Goal: Task Accomplishment & Management: Manage account settings

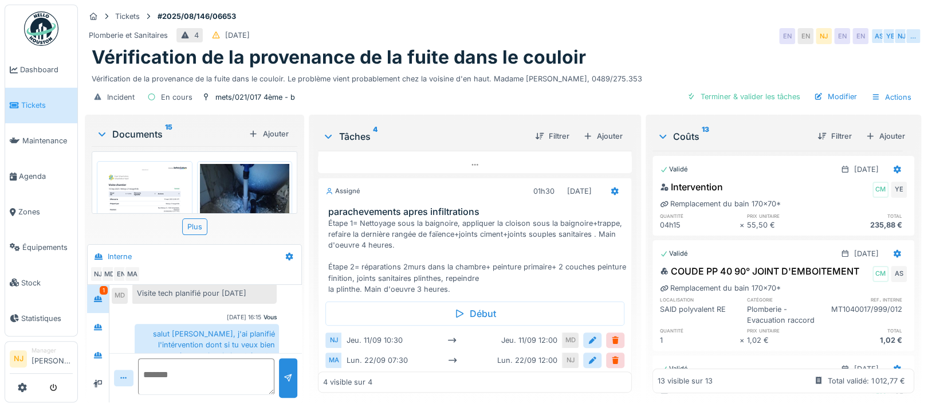
scroll to position [402, 0]
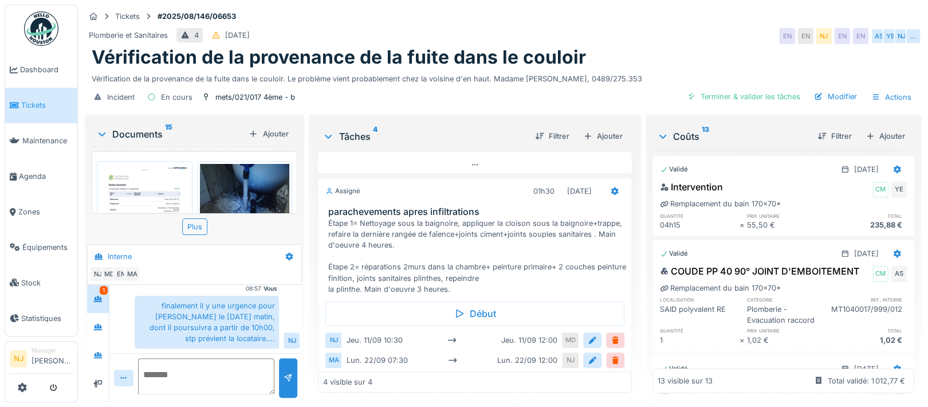
click at [99, 285] on div "1" at bounding box center [98, 299] width 22 height 28
click at [99, 355] on icon at bounding box center [98, 355] width 8 height 6
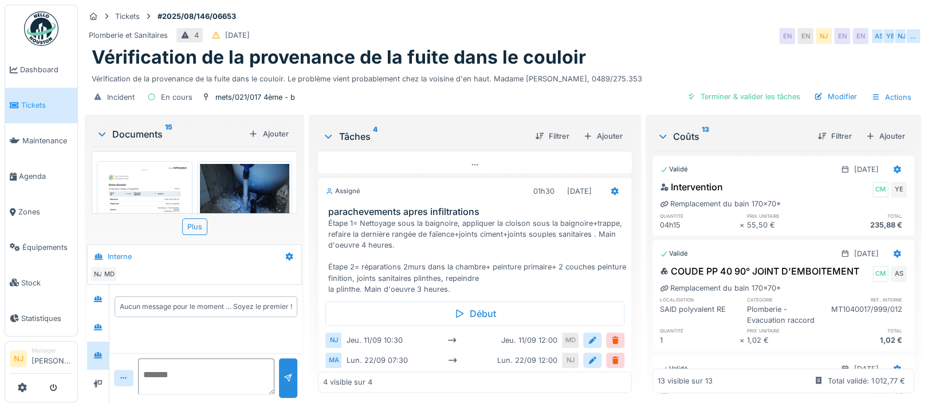
scroll to position [11, 0]
click at [98, 323] on icon at bounding box center [97, 326] width 9 height 7
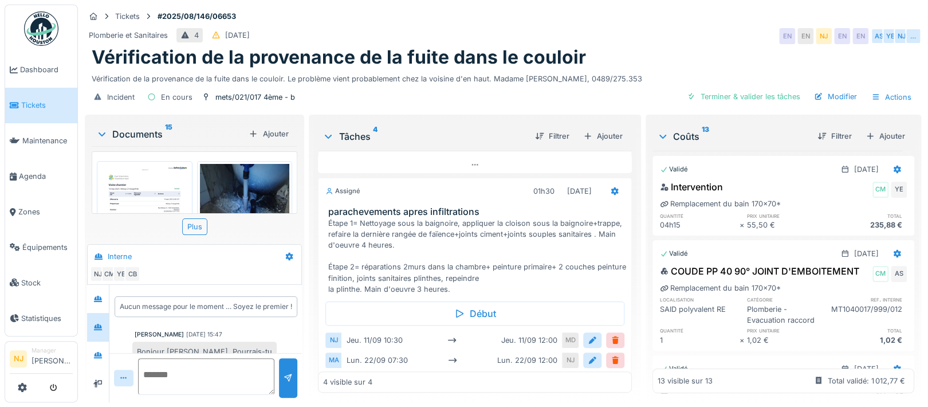
scroll to position [121, 0]
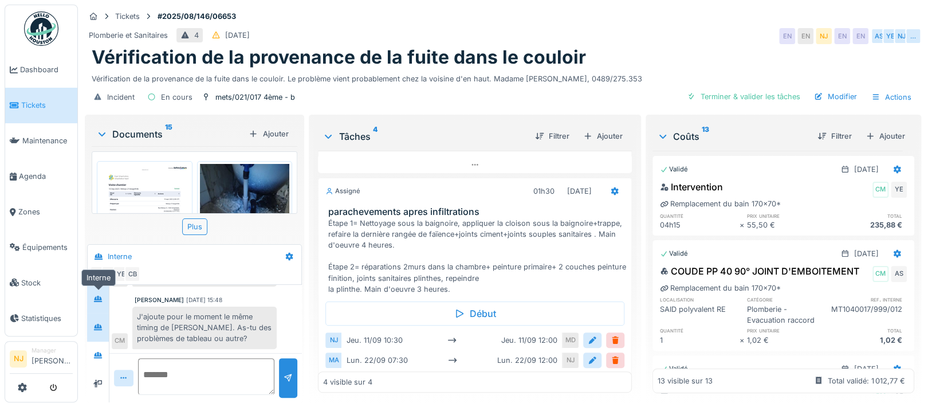
click at [104, 292] on div at bounding box center [97, 299] width 17 height 14
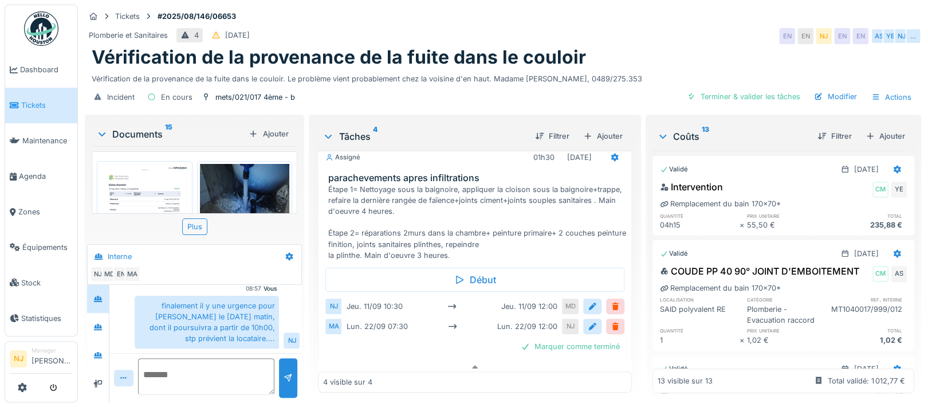
scroll to position [312, 0]
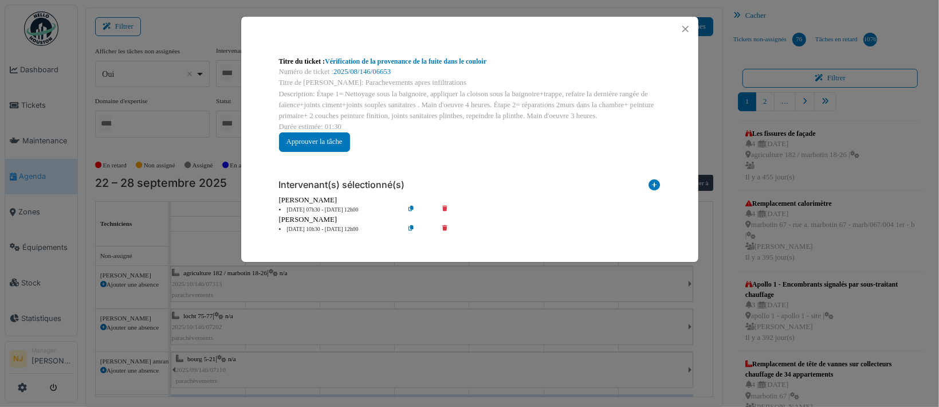
scroll to position [153, 0]
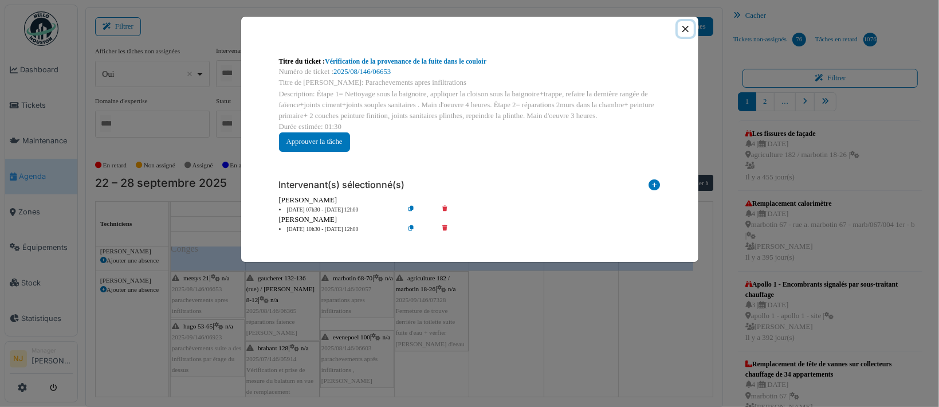
click at [683, 26] on button "Close" at bounding box center [685, 28] width 15 height 15
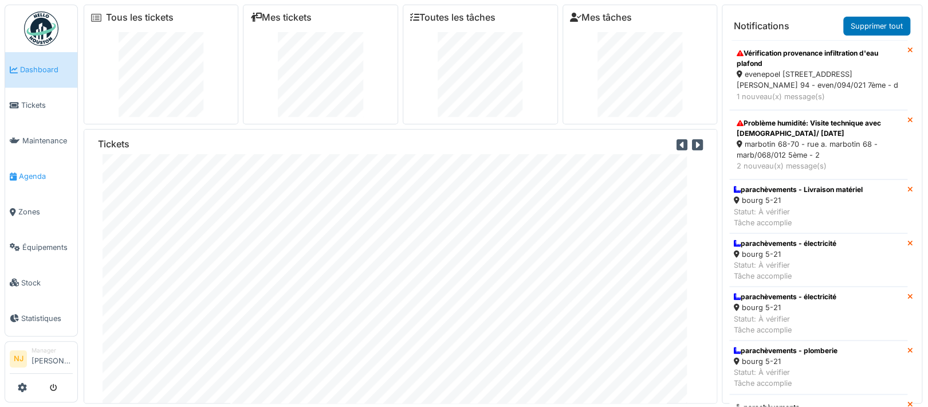
click at [34, 171] on span "Agenda" at bounding box center [46, 176] width 54 height 11
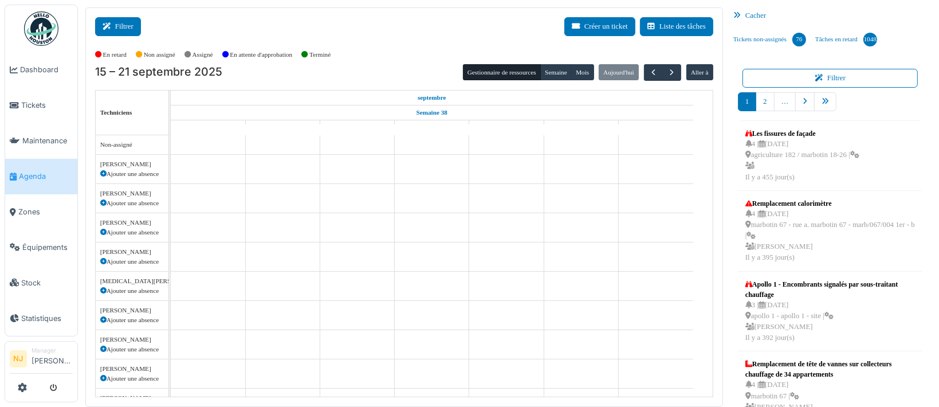
click at [112, 29] on icon at bounding box center [109, 26] width 13 height 7
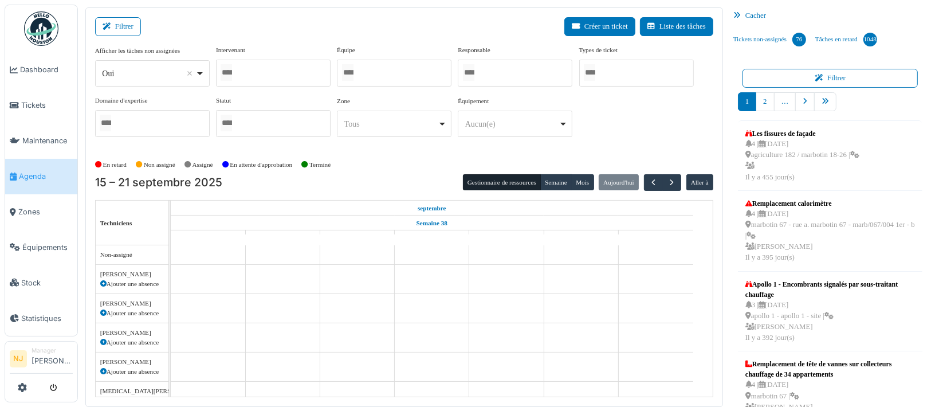
drag, startPoint x: 359, startPoint y: 73, endPoint x: 363, endPoint y: 147, distance: 74.0
click at [354, 73] on input "Tous" at bounding box center [347, 72] width 11 height 17
click at [277, 30] on div "Filtrer Créer un ticket Liste des tâches" at bounding box center [404, 31] width 618 height 28
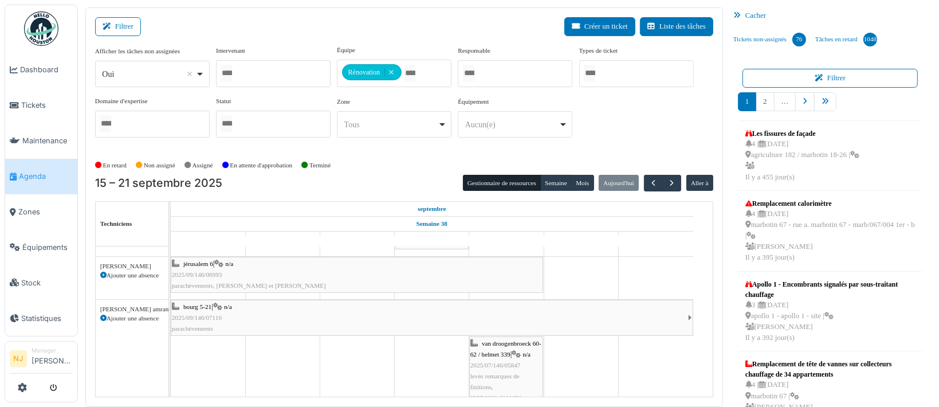
scroll to position [153, 0]
click at [667, 181] on span "button" at bounding box center [672, 183] width 10 height 10
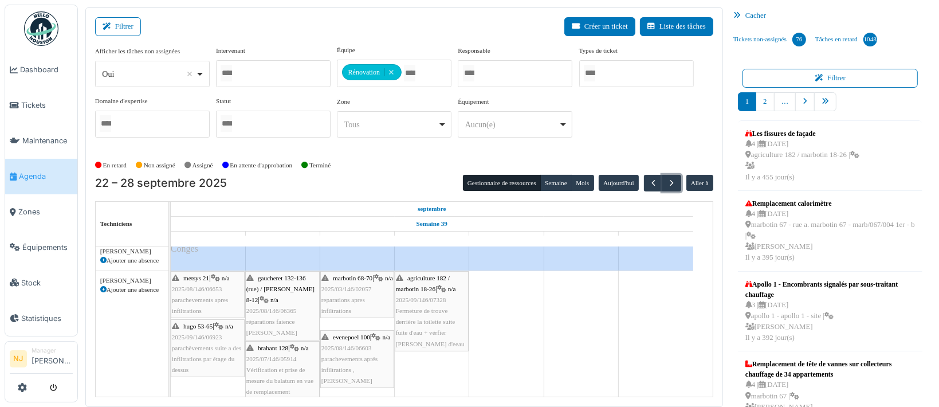
click at [448, 323] on span "Fermeture de trouve derrière la toilette suite fuite d'eau + vérfier la châsse …" at bounding box center [430, 327] width 69 height 40
click at [423, 309] on span "Fermeture de trouve derrière la toilette suite fuite d'eau + vérfier la châsse …" at bounding box center [430, 327] width 69 height 40
click at [496, 366] on td at bounding box center [506, 316] width 75 height 447
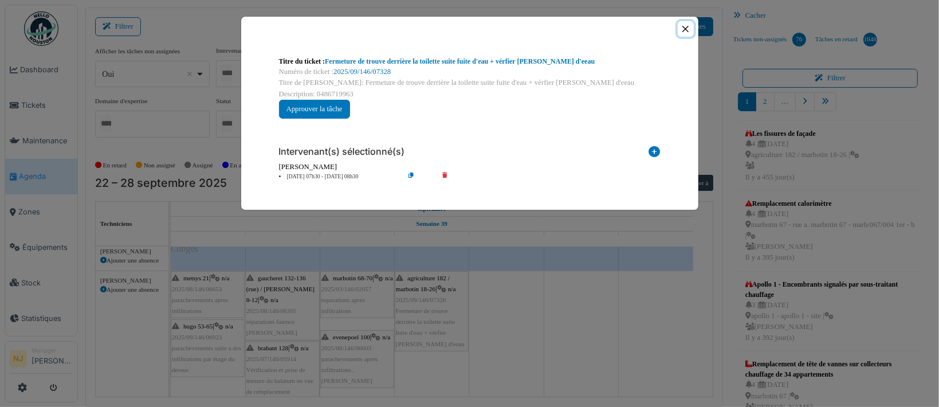
click at [683, 26] on button "Close" at bounding box center [685, 28] width 15 height 15
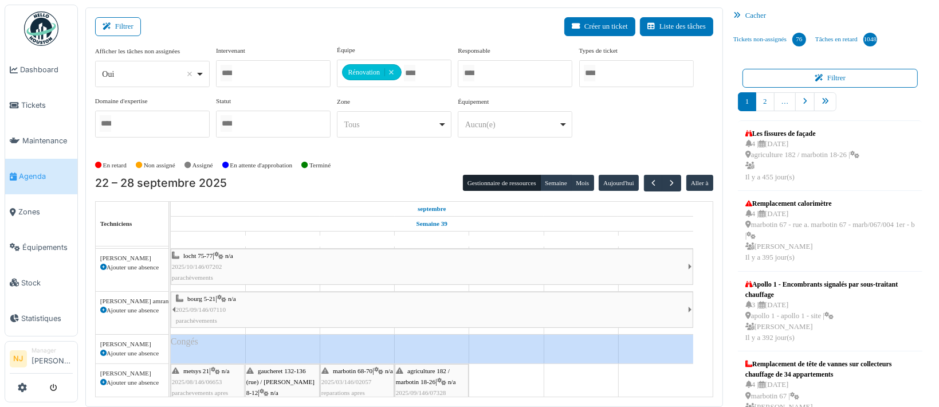
scroll to position [0, 0]
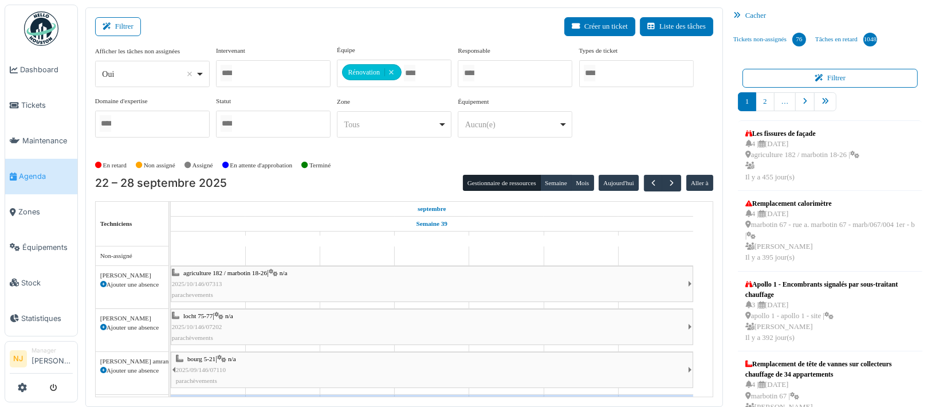
click at [362, 289] on div "agriculture 182 / marbotin 18-26 | n/a 2025/10/146/07313 parachevements" at bounding box center [430, 284] width 516 height 33
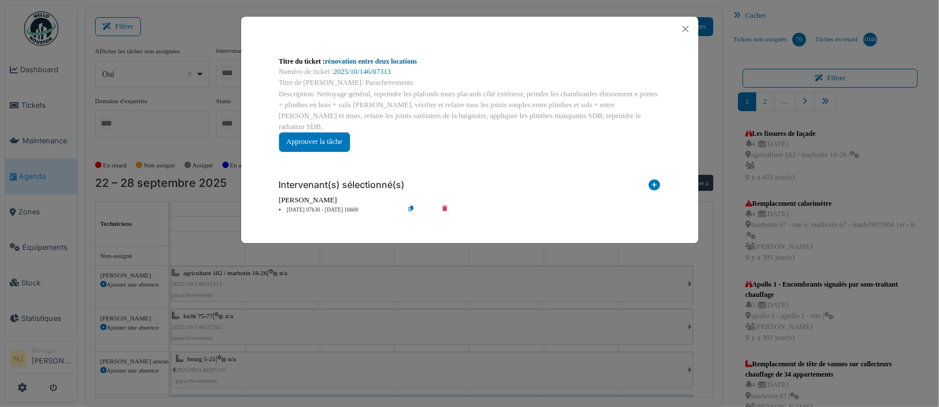
click at [358, 58] on link "rénovation entre deux locations" at bounding box center [371, 61] width 92 height 8
click at [687, 25] on button "Close" at bounding box center [685, 28] width 15 height 15
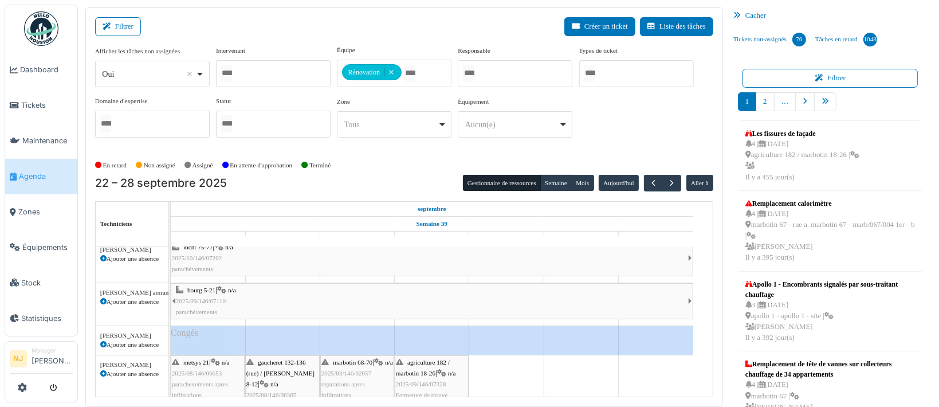
scroll to position [153, 0]
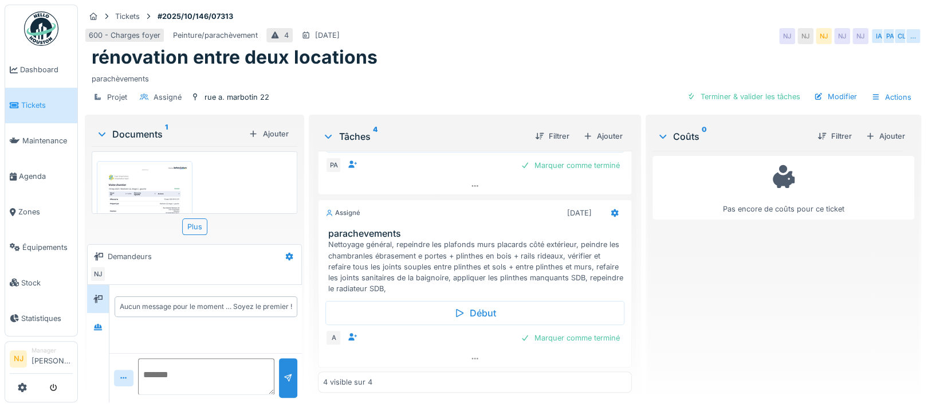
scroll to position [11, 0]
click at [605, 205] on div at bounding box center [614, 213] width 19 height 17
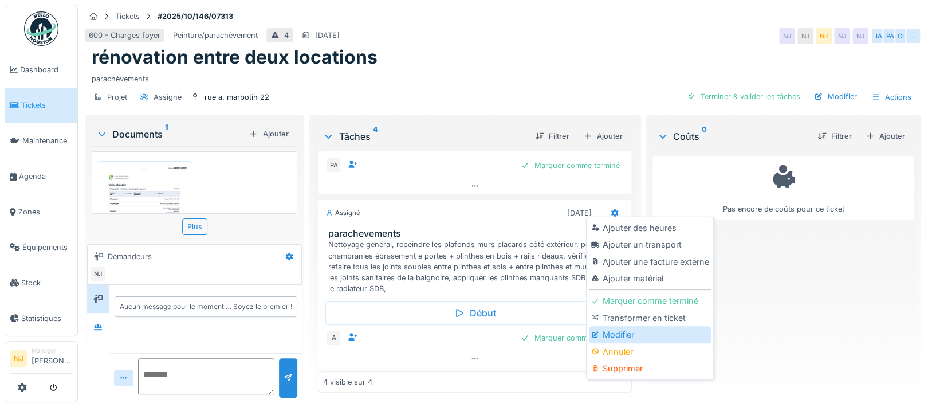
click at [632, 326] on div "Modifier" at bounding box center [650, 334] width 122 height 17
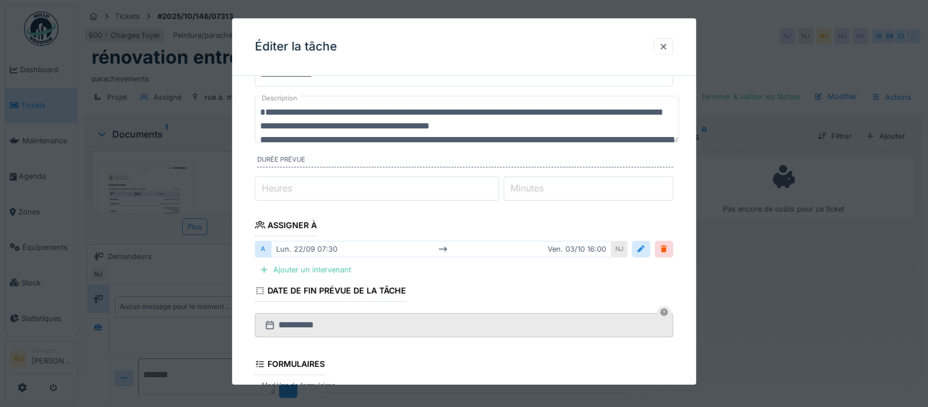
scroll to position [76, 0]
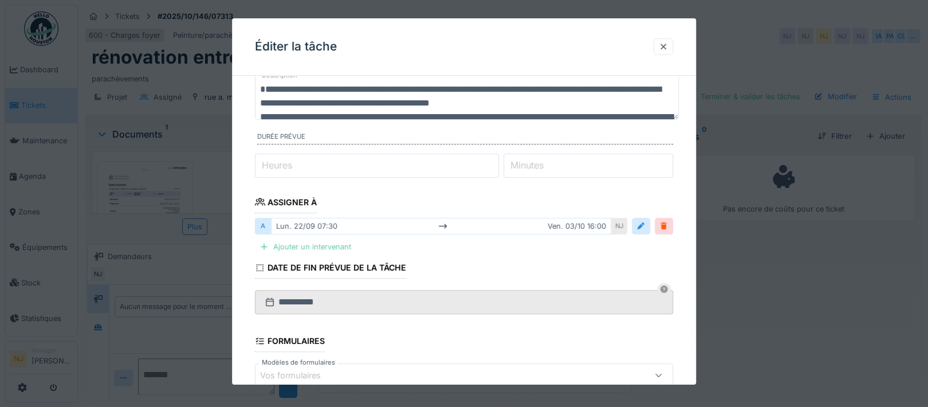
click at [271, 245] on div "Ajouter un intervenant" at bounding box center [305, 246] width 101 height 15
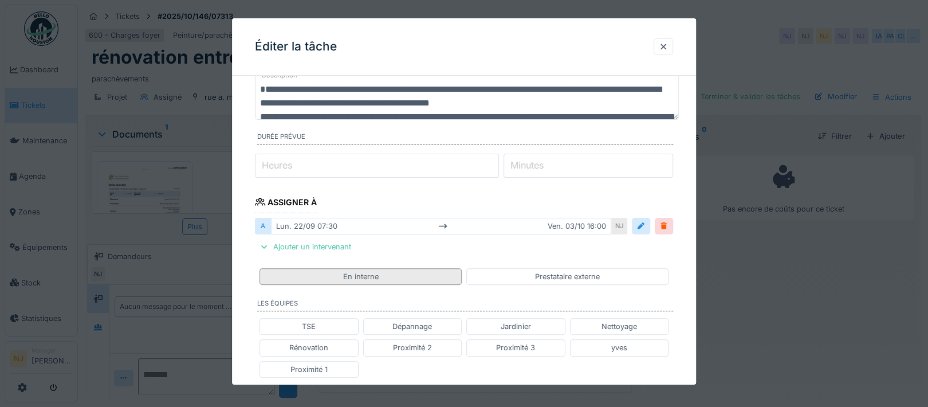
click at [349, 276] on div "En interne" at bounding box center [361, 276] width 36 height 11
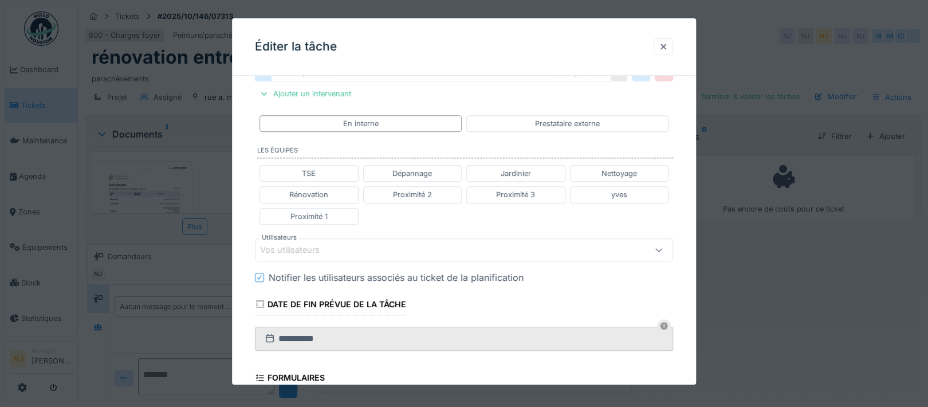
click at [337, 246] on div "Vos utilisateurs" at bounding box center [439, 250] width 358 height 13
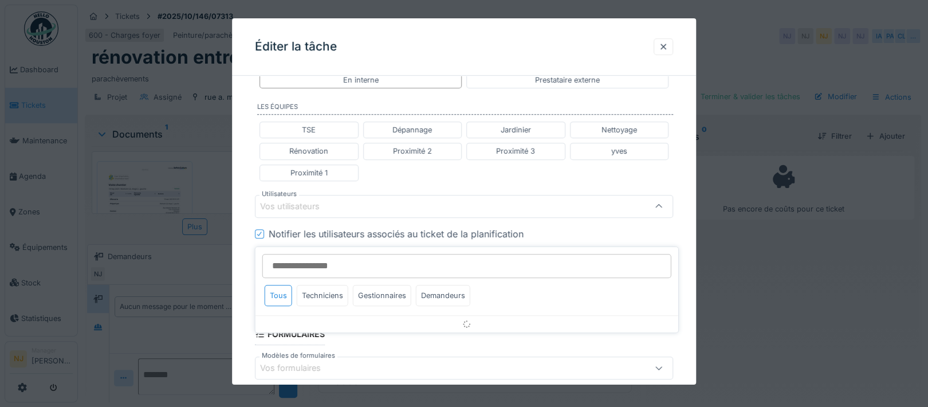
scroll to position [276, 0]
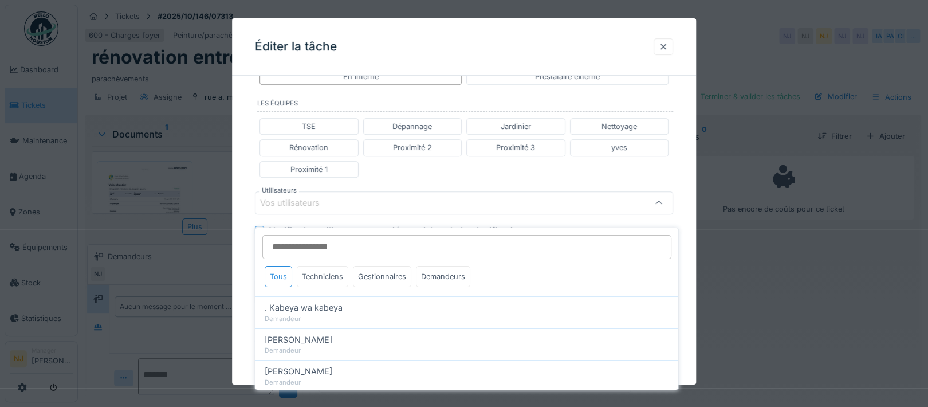
click at [326, 267] on div "Techniciens" at bounding box center [323, 276] width 52 height 21
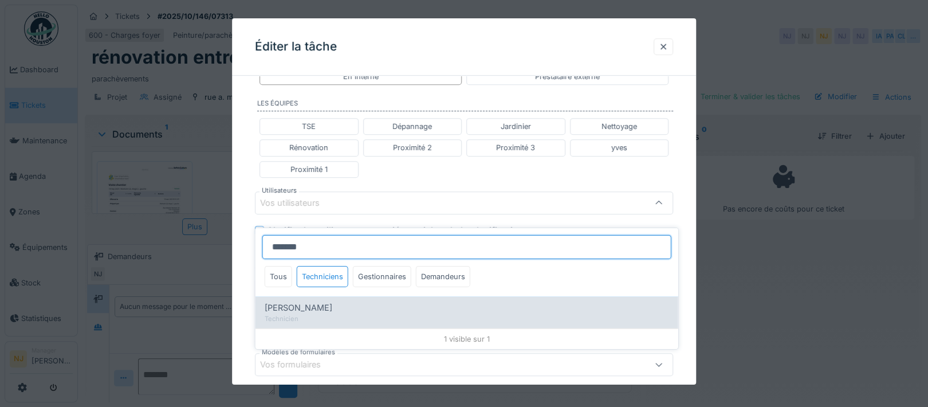
type input "*******"
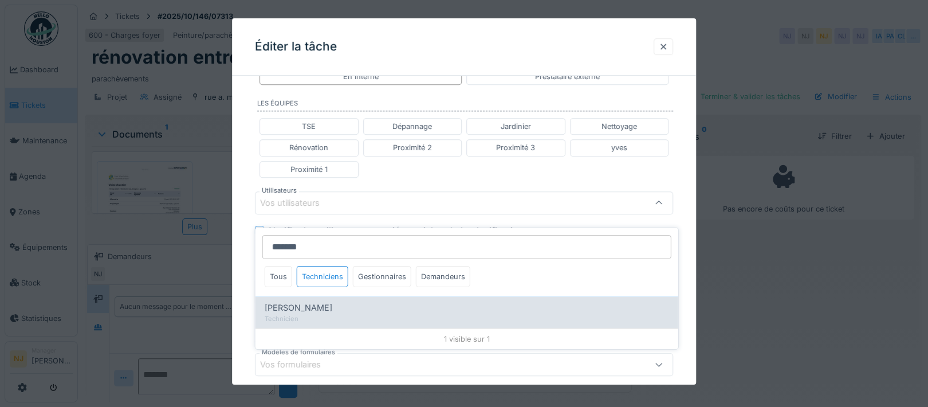
click at [301, 301] on span "[PERSON_NAME]" at bounding box center [299, 307] width 68 height 13
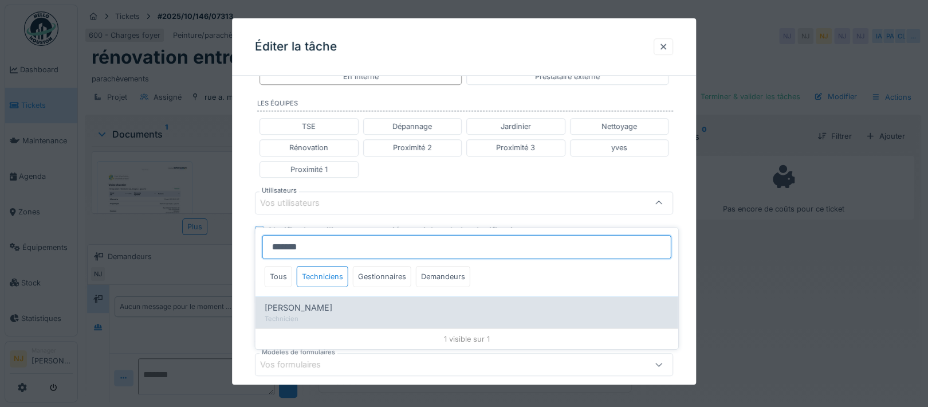
type input "****"
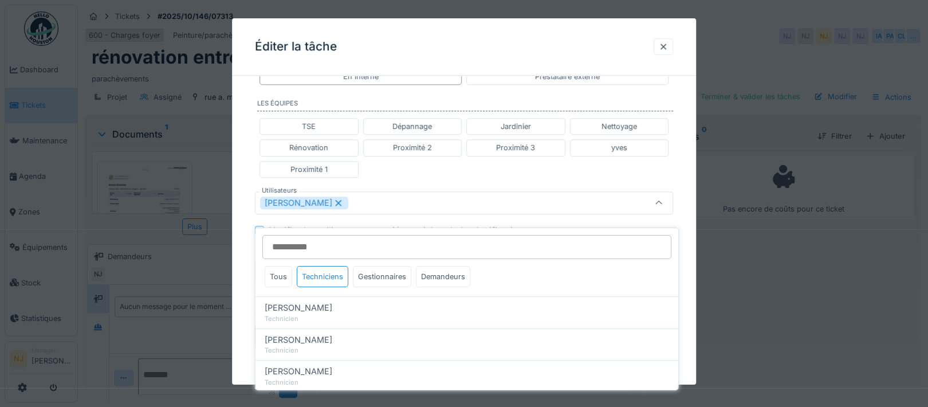
click at [245, 268] on div "**********" at bounding box center [464, 187] width 464 height 756
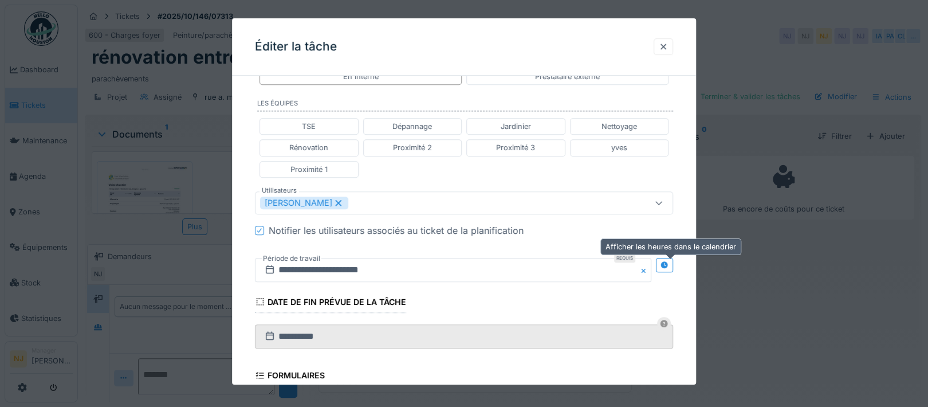
click at [667, 261] on icon at bounding box center [664, 264] width 7 height 7
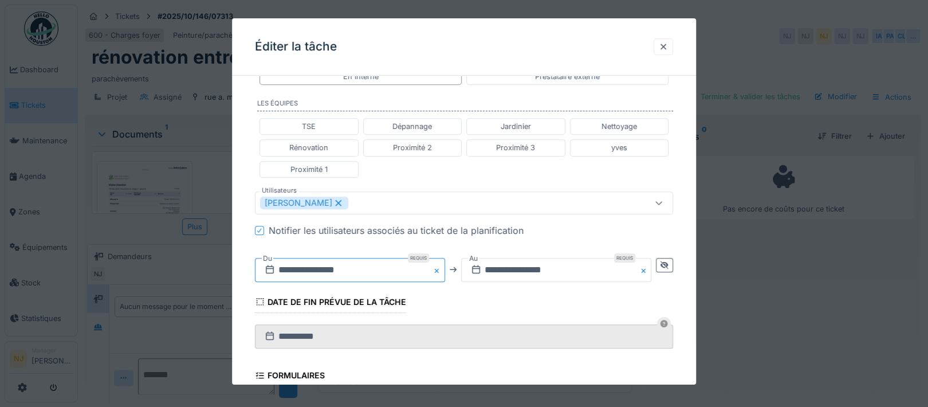
click at [316, 260] on input "**********" at bounding box center [350, 270] width 190 height 24
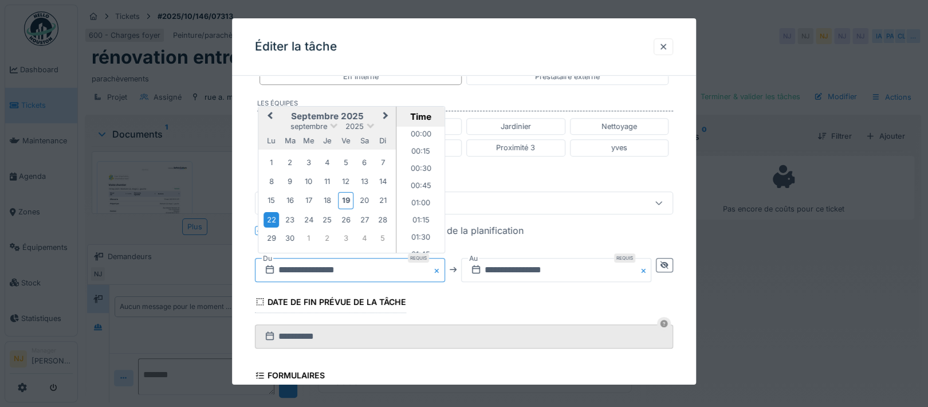
scroll to position [461, 0]
click at [329, 217] on div "25" at bounding box center [327, 219] width 15 height 15
click at [413, 178] on li "08:30" at bounding box center [421, 182] width 49 height 17
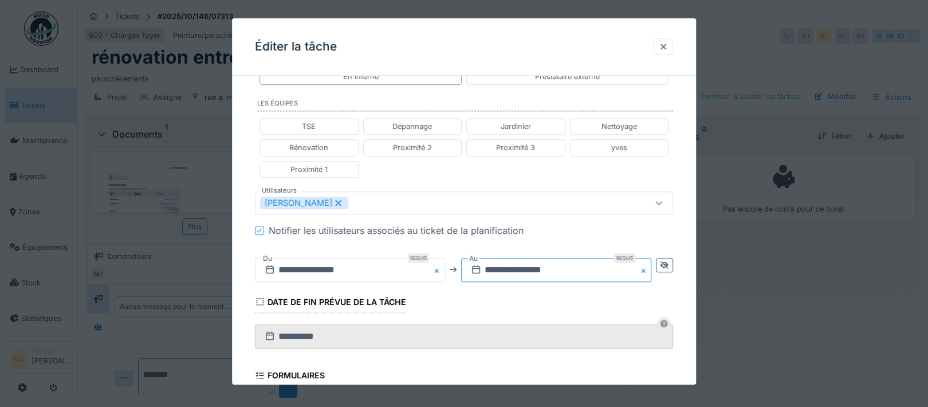
click at [543, 271] on input "**********" at bounding box center [556, 270] width 190 height 24
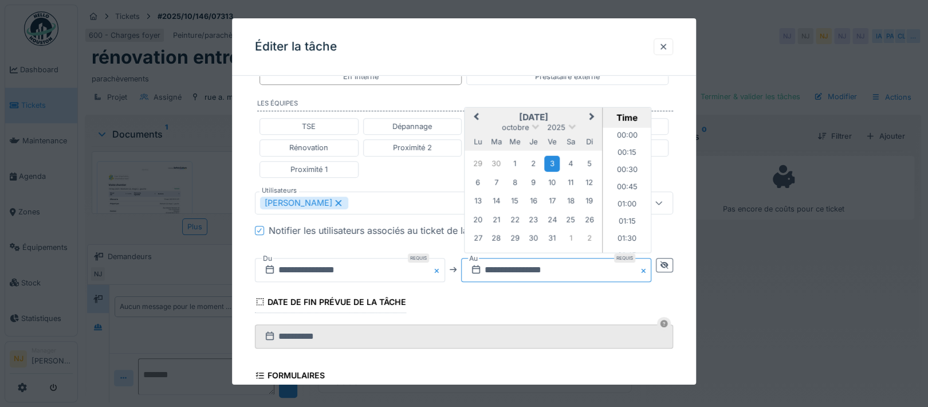
scroll to position [1047, 0]
click at [346, 261] on input "**********" at bounding box center [350, 270] width 190 height 24
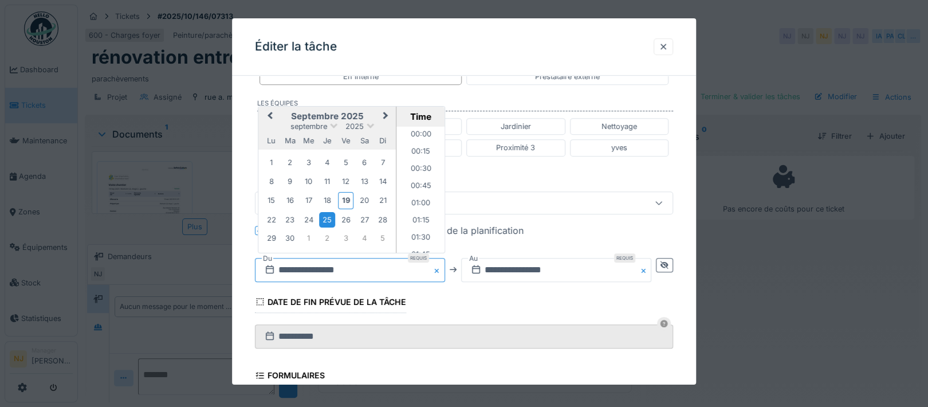
scroll to position [530, 0]
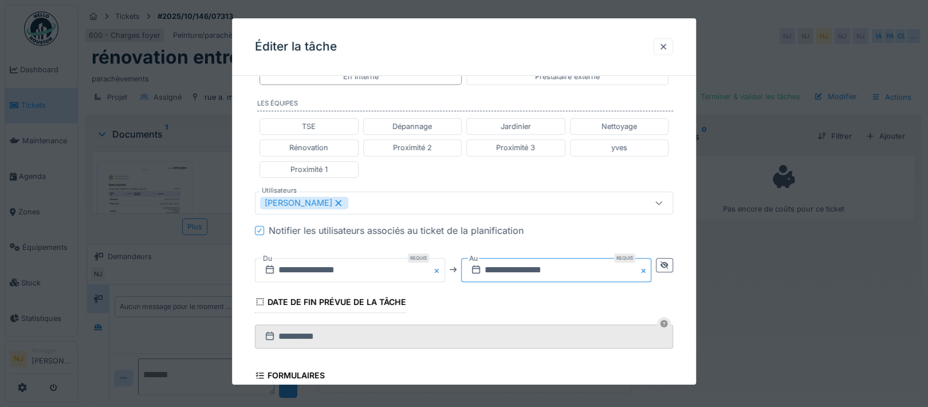
click at [513, 265] on input "**********" at bounding box center [556, 270] width 190 height 24
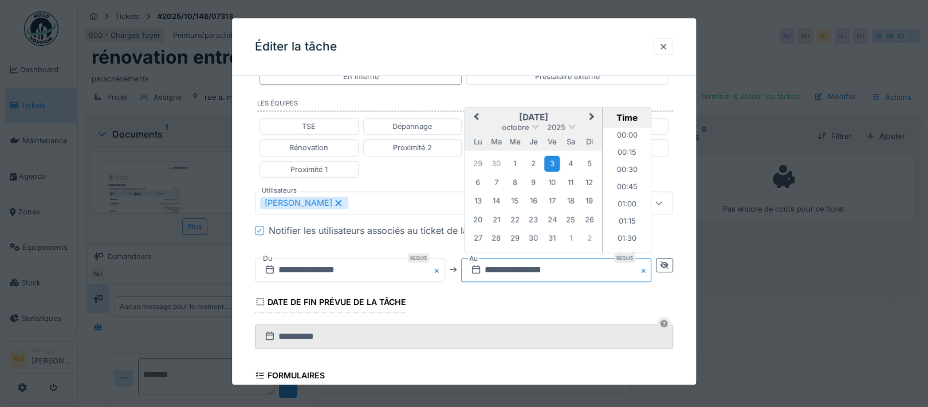
scroll to position [1047, 0]
click at [478, 109] on button "Previous Month" at bounding box center [476, 117] width 18 height 18
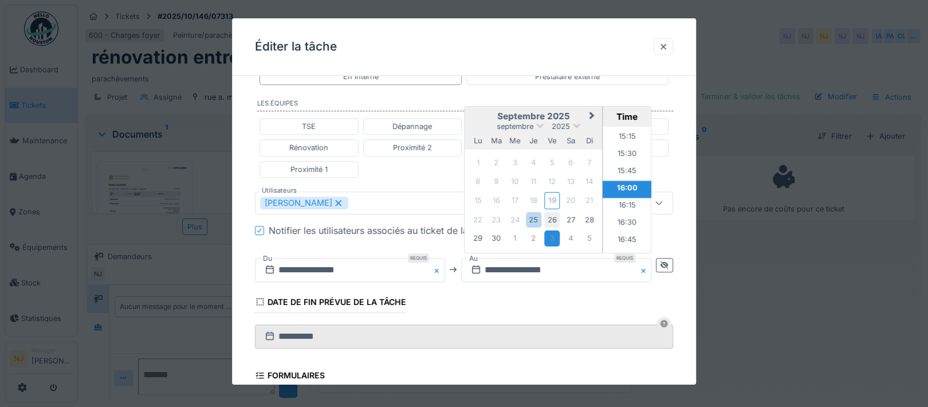
click at [551, 217] on div "26" at bounding box center [551, 219] width 15 height 15
click at [621, 184] on li "16:00" at bounding box center [627, 189] width 49 height 17
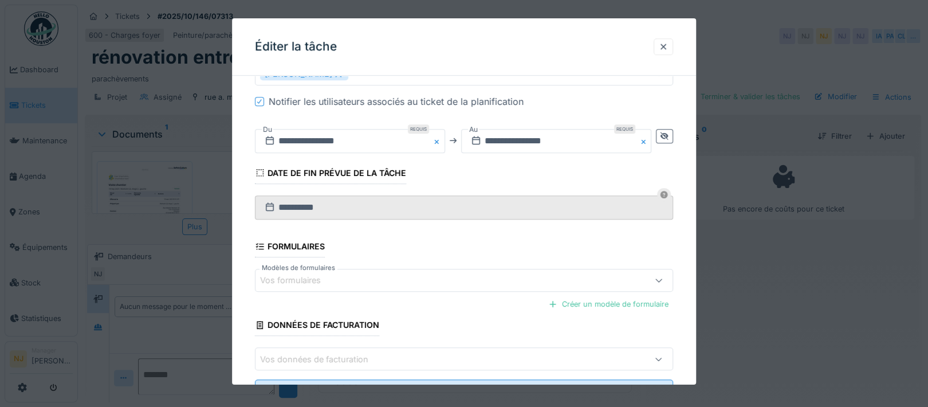
scroll to position [454, 0]
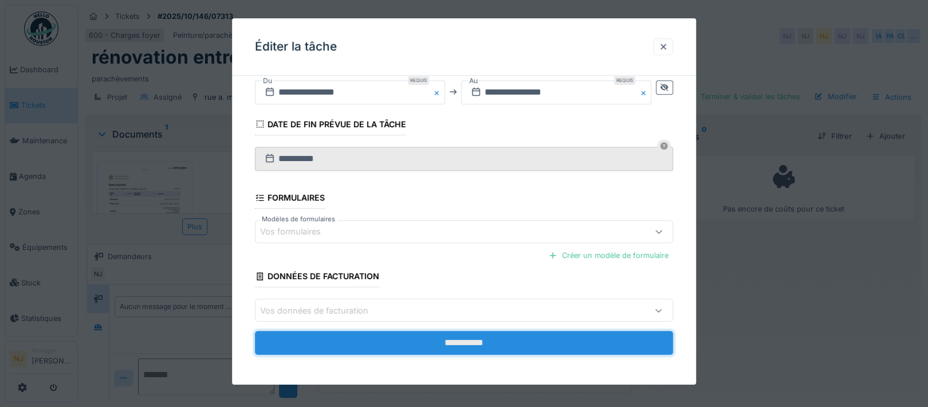
click at [448, 335] on input "**********" at bounding box center [464, 343] width 418 height 24
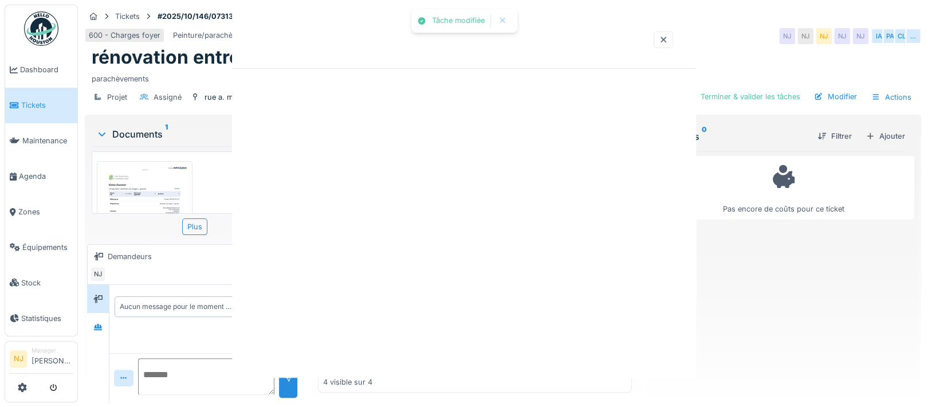
scroll to position [0, 0]
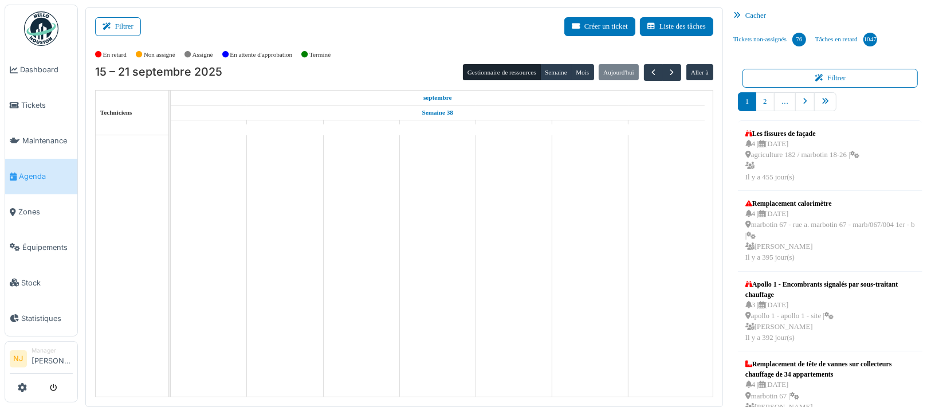
click at [115, 28] on button "Filtrer" at bounding box center [118, 26] width 46 height 19
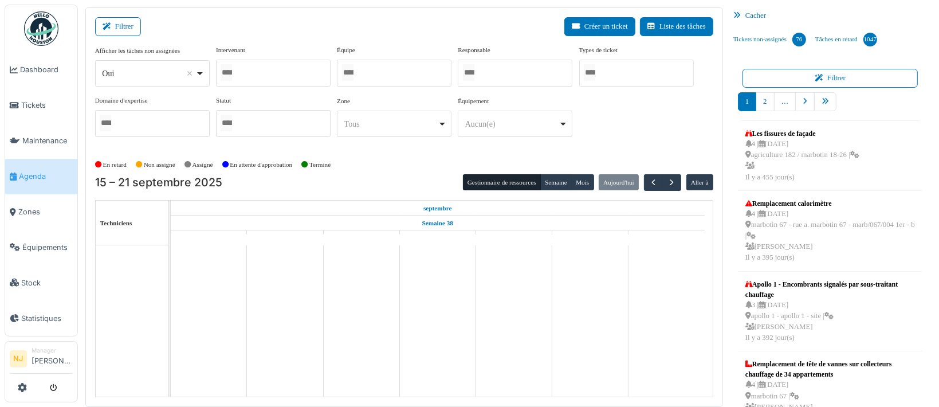
click at [352, 69] on input "Tous" at bounding box center [347, 72] width 11 height 17
click at [277, 23] on div "Filtrer Créer un ticket Liste des tâches" at bounding box center [404, 31] width 618 height 28
click at [252, 29] on div "Filtrer Créer un ticket Liste des tâches" at bounding box center [404, 31] width 618 height 28
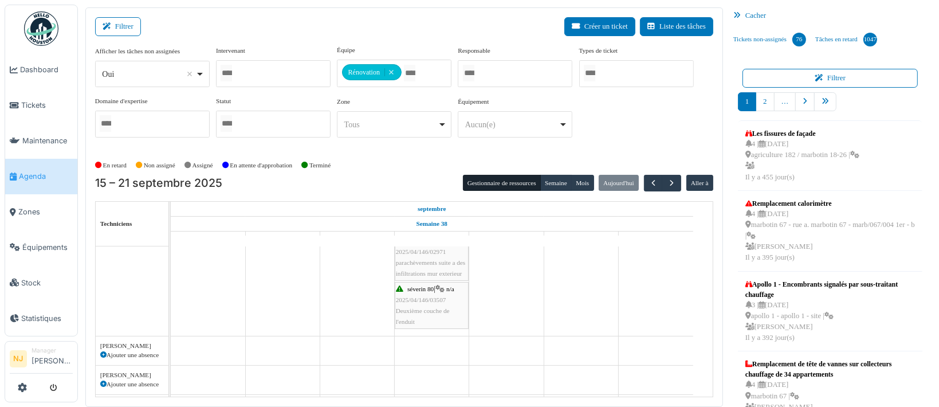
scroll to position [153, 0]
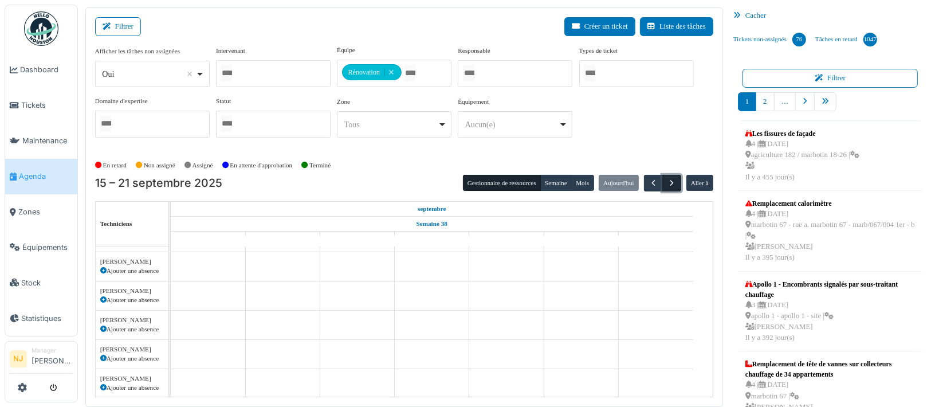
click at [667, 181] on span "button" at bounding box center [672, 183] width 10 height 10
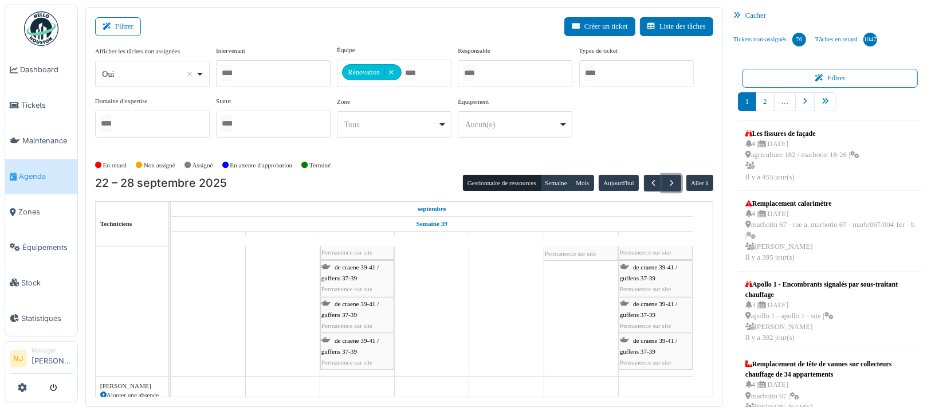
scroll to position [0, 0]
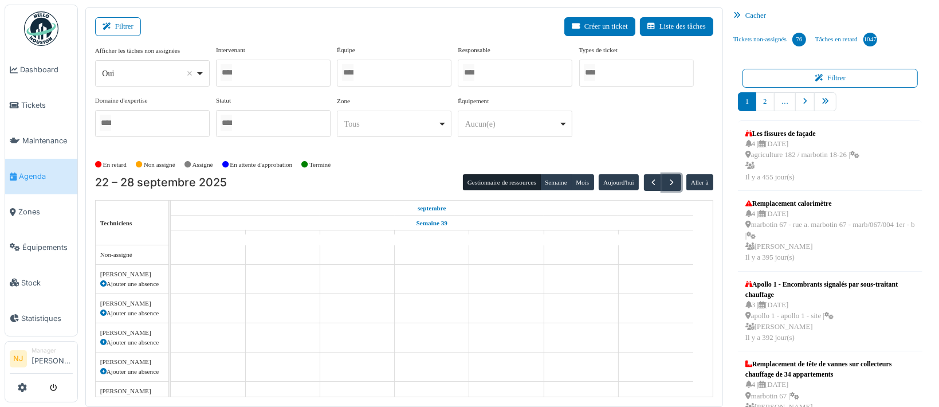
click at [376, 79] on div at bounding box center [394, 73] width 115 height 27
click at [236, 30] on div "Filtrer Créer un ticket Liste des tâches" at bounding box center [404, 31] width 618 height 28
